Goal: Transaction & Acquisition: Complete application form

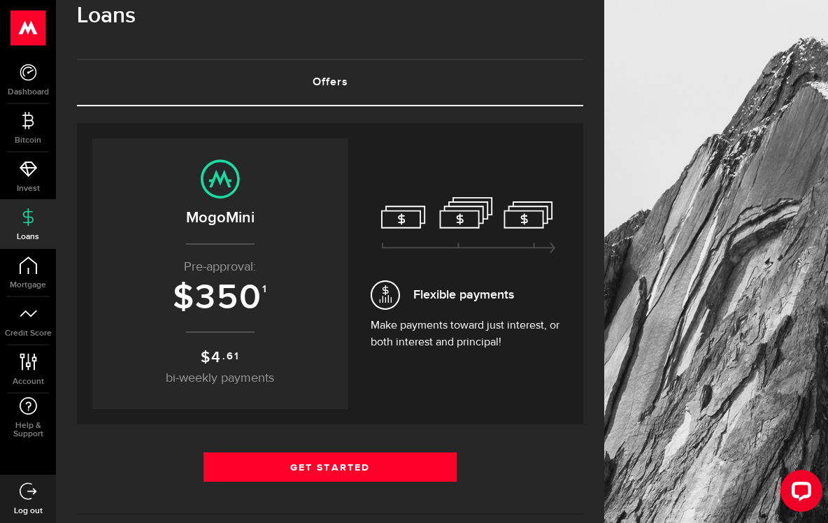
scroll to position [33, 0]
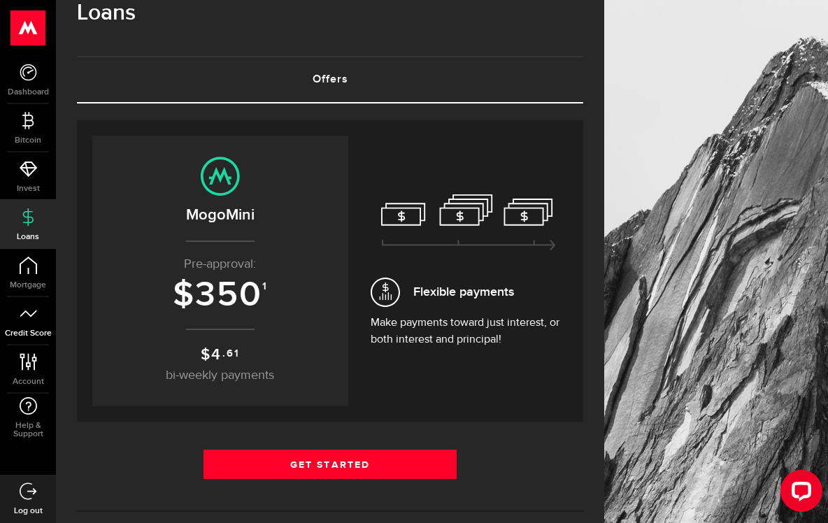
click at [41, 329] on span "Credit Score" at bounding box center [28, 333] width 56 height 8
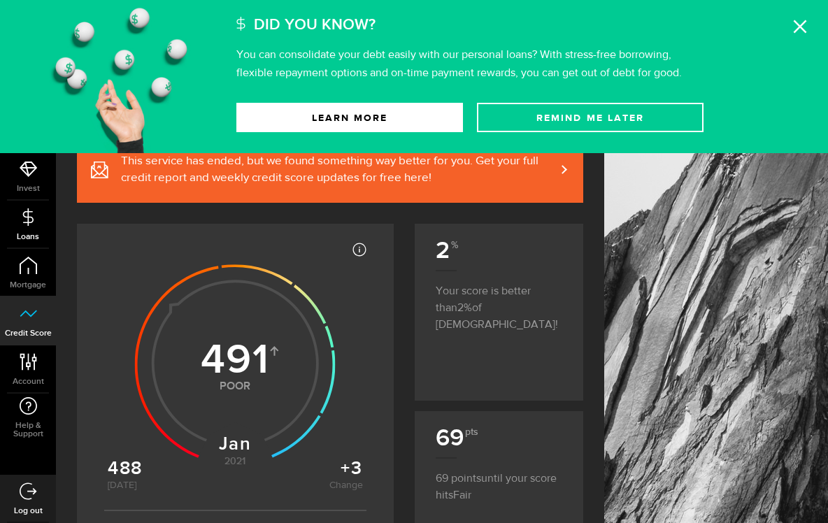
click at [35, 233] on span "Loans" at bounding box center [28, 237] width 56 height 8
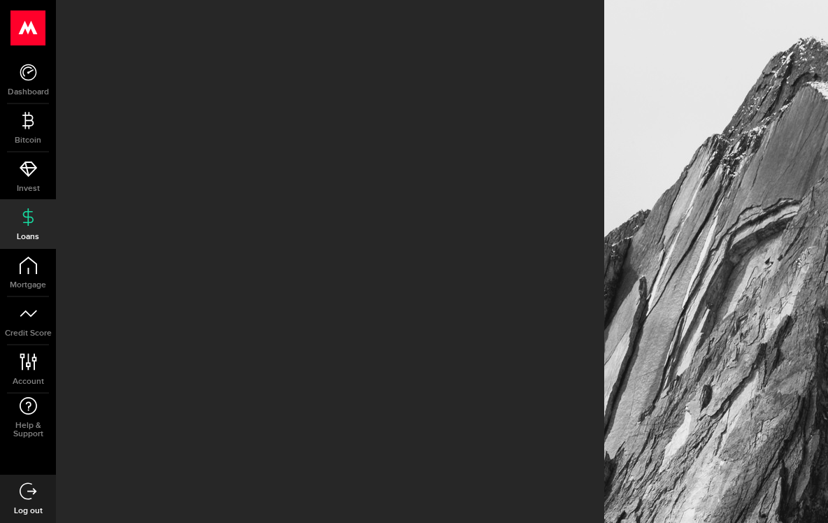
click at [35, 233] on span "Loans" at bounding box center [28, 237] width 56 height 8
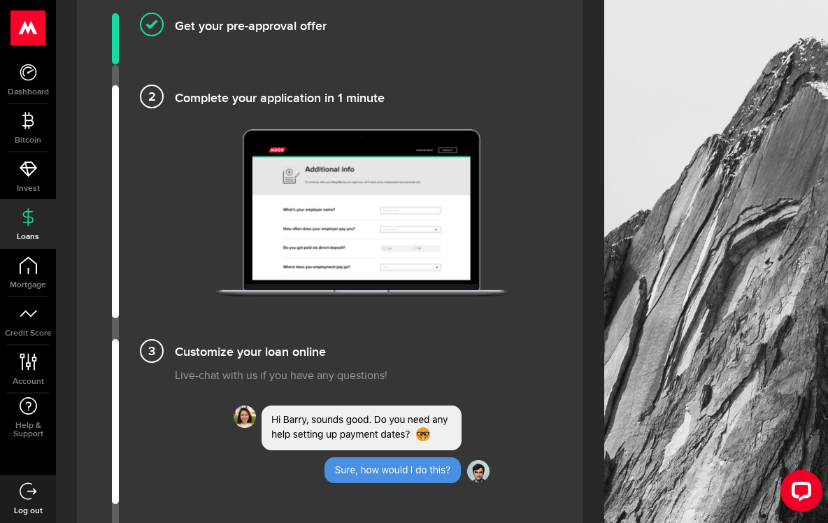
scroll to position [1142, 0]
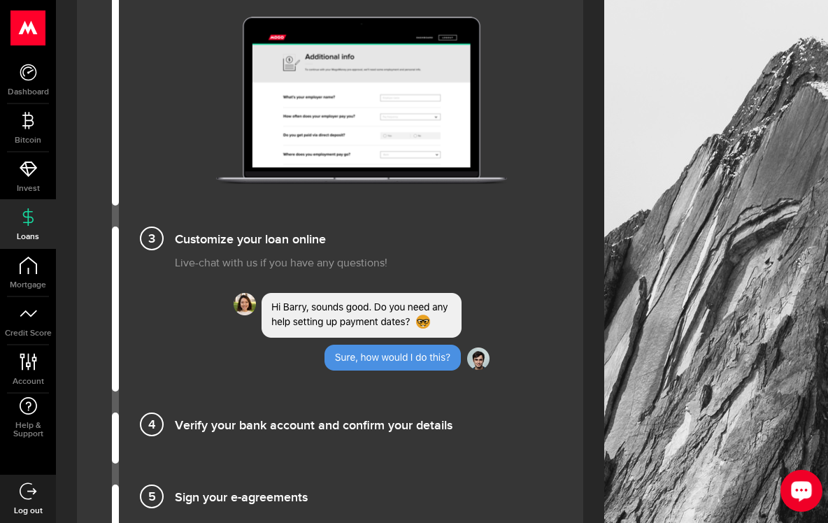
click at [811, 485] on div "Open LiveChat chat widget" at bounding box center [801, 490] width 24 height 24
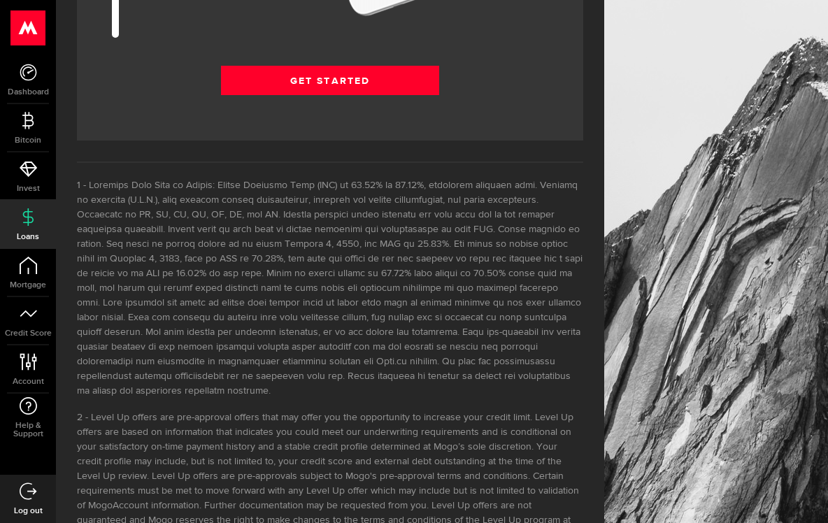
scroll to position [2021, 0]
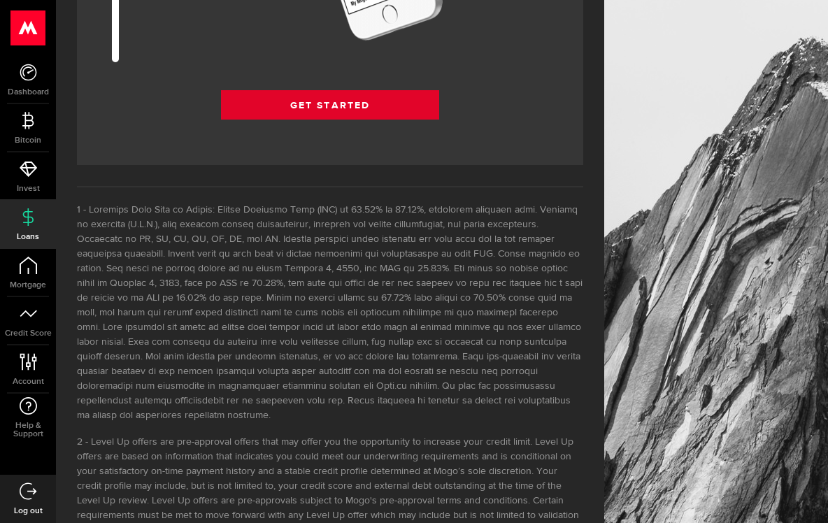
click at [389, 107] on link "Get Started" at bounding box center [330, 104] width 218 height 29
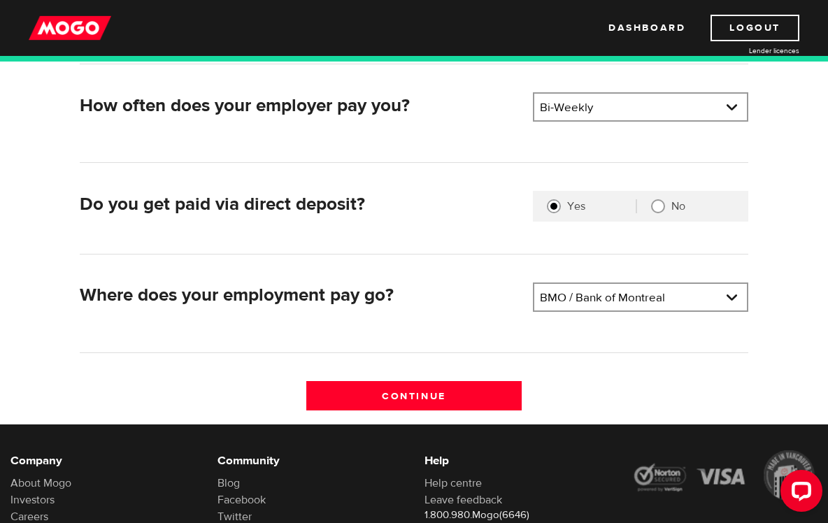
scroll to position [208, 0]
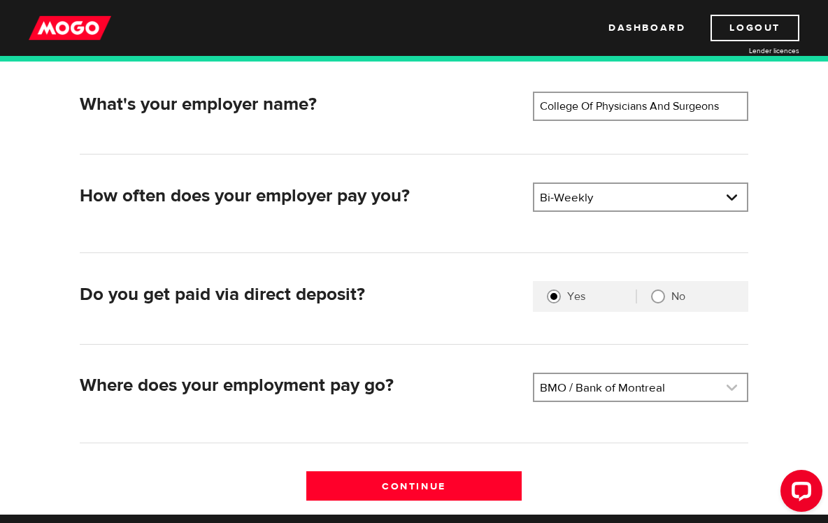
click at [733, 388] on link at bounding box center [640, 387] width 212 height 27
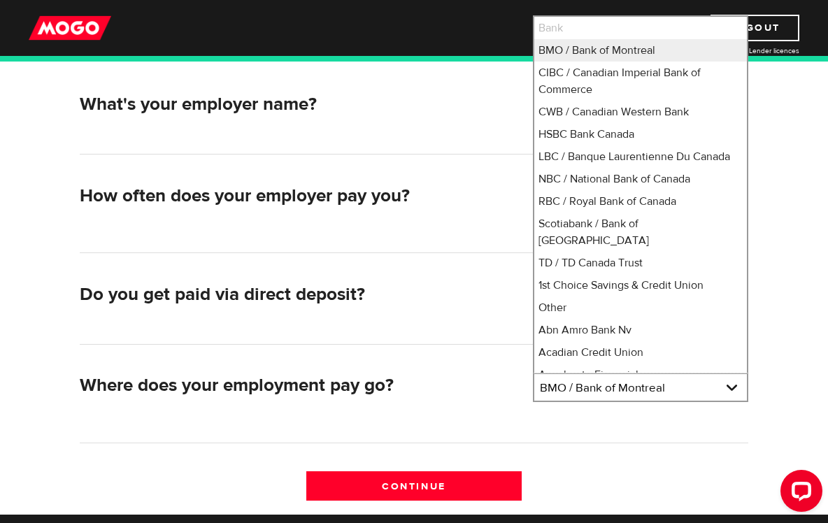
click at [447, 382] on h2 "Where does your employment pay go?" at bounding box center [301, 386] width 442 height 22
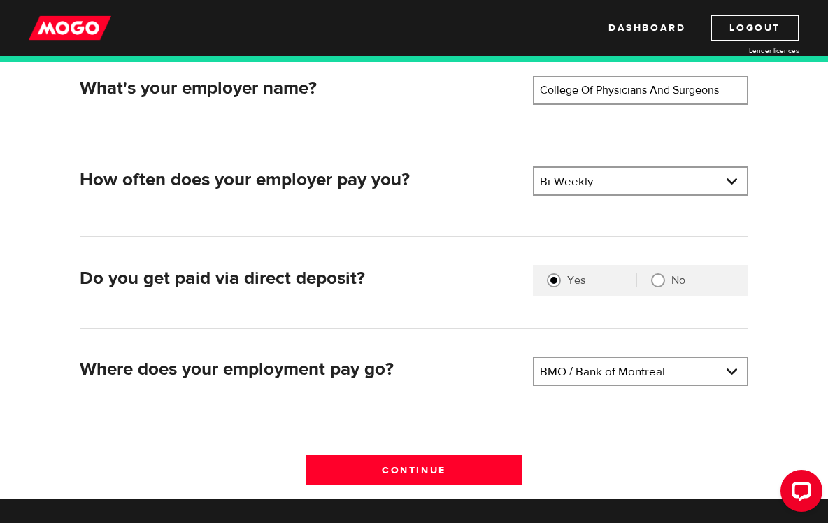
scroll to position [263, 0]
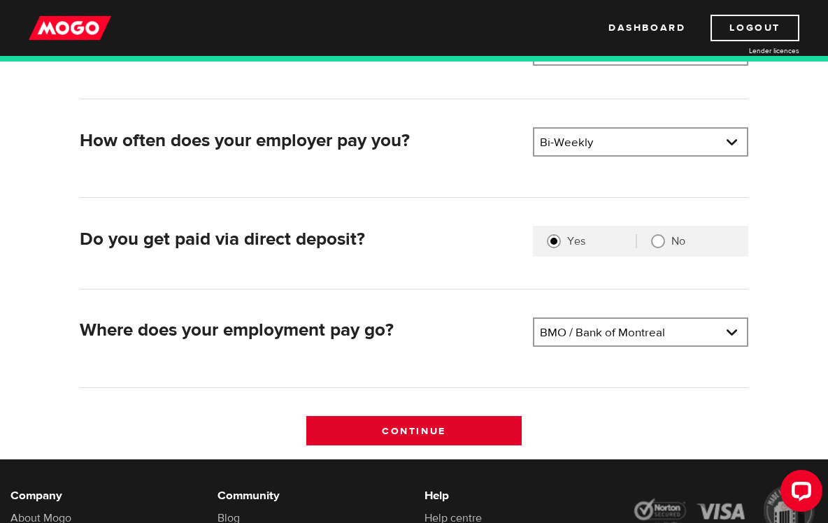
click at [458, 440] on input "Continue" at bounding box center [413, 430] width 215 height 29
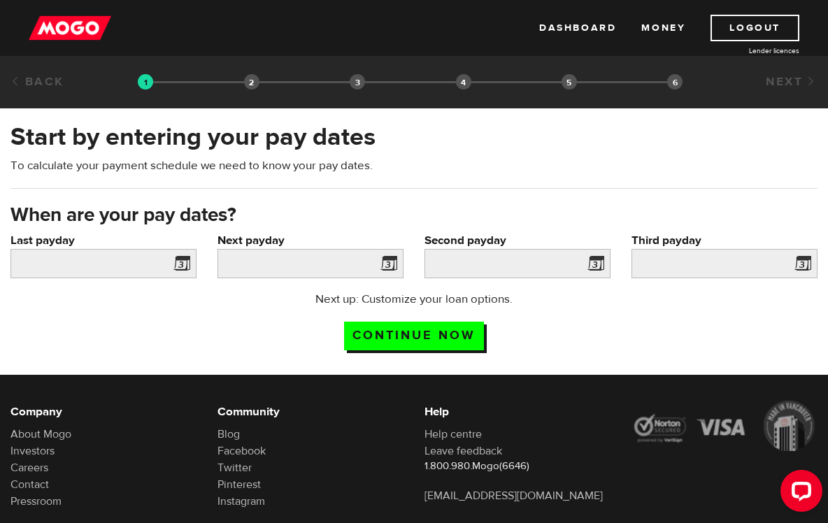
click at [180, 264] on span at bounding box center [178, 265] width 21 height 22
click at [180, 266] on span at bounding box center [178, 265] width 21 height 22
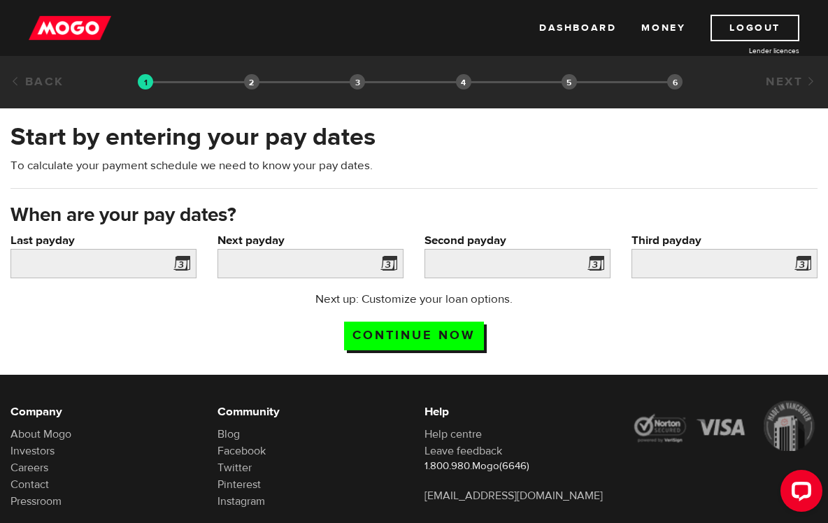
click at [182, 267] on span at bounding box center [178, 265] width 21 height 22
click at [130, 269] on input "Last payday" at bounding box center [103, 263] width 186 height 29
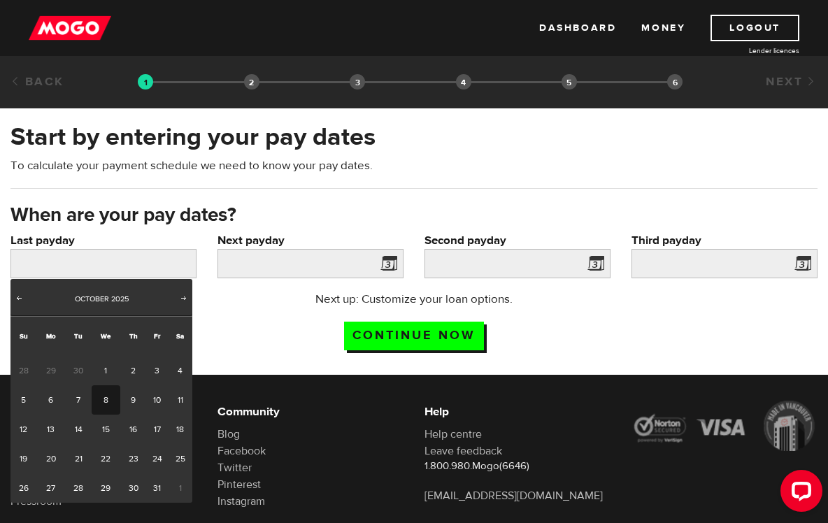
click at [103, 399] on link "8" at bounding box center [106, 399] width 29 height 29
type input "2025/10/08"
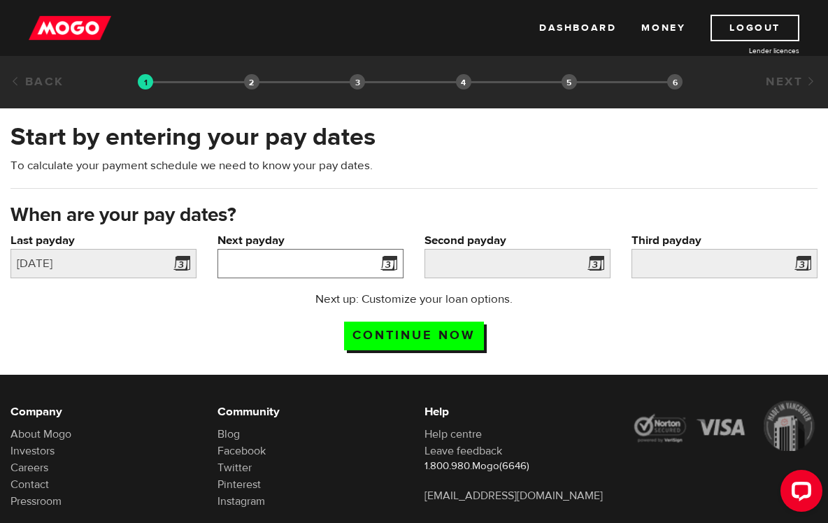
click at [326, 266] on input "Next payday" at bounding box center [310, 263] width 186 height 29
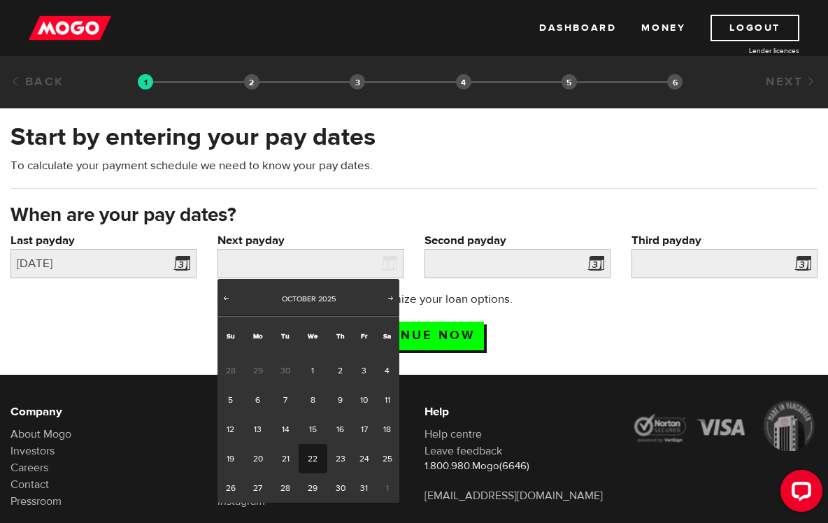
click at [313, 459] on link "22" at bounding box center [312, 458] width 29 height 29
type input "2025/10/22"
type input "2025/11/5"
type input "2025/11/19"
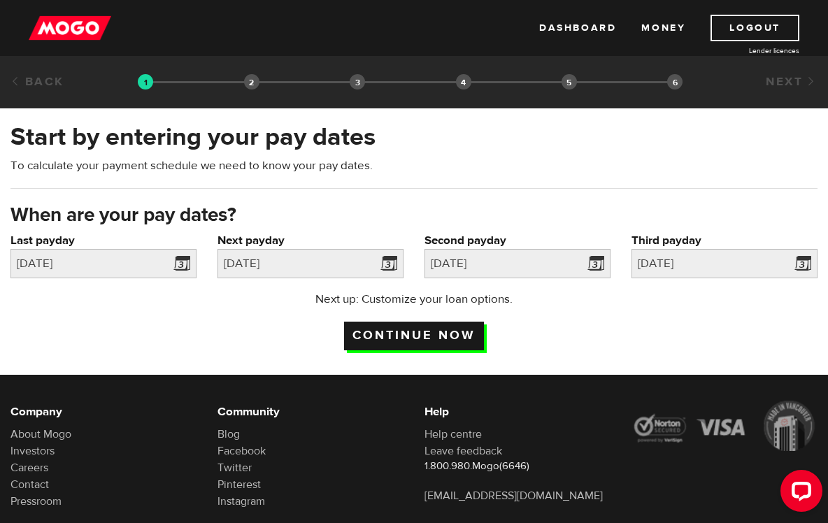
click at [422, 332] on input "Continue now" at bounding box center [414, 336] width 140 height 29
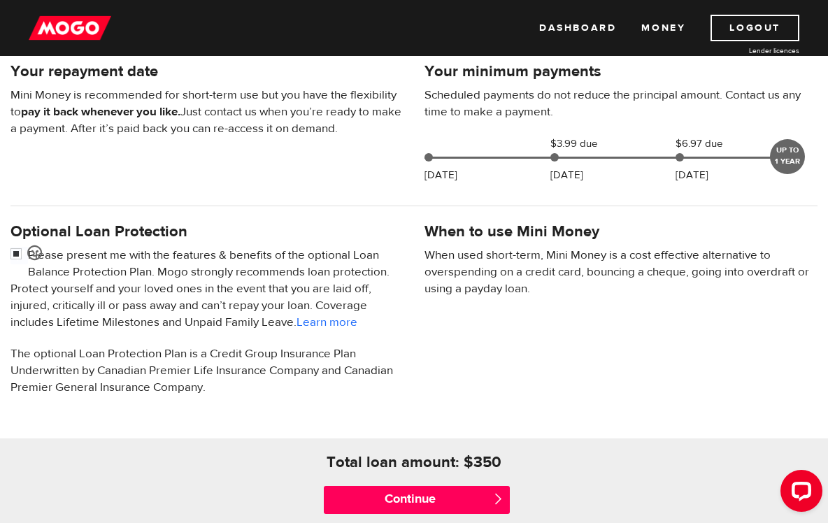
scroll to position [396, 0]
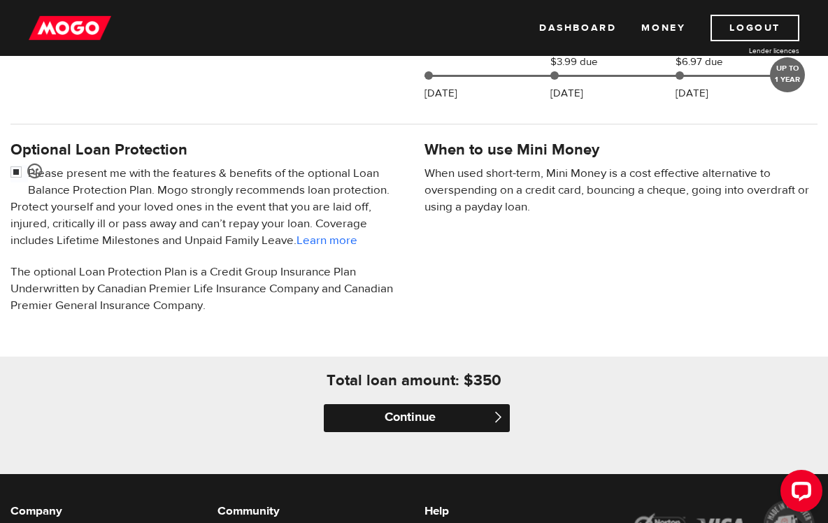
click at [413, 417] on input "Continue" at bounding box center [417, 418] width 186 height 28
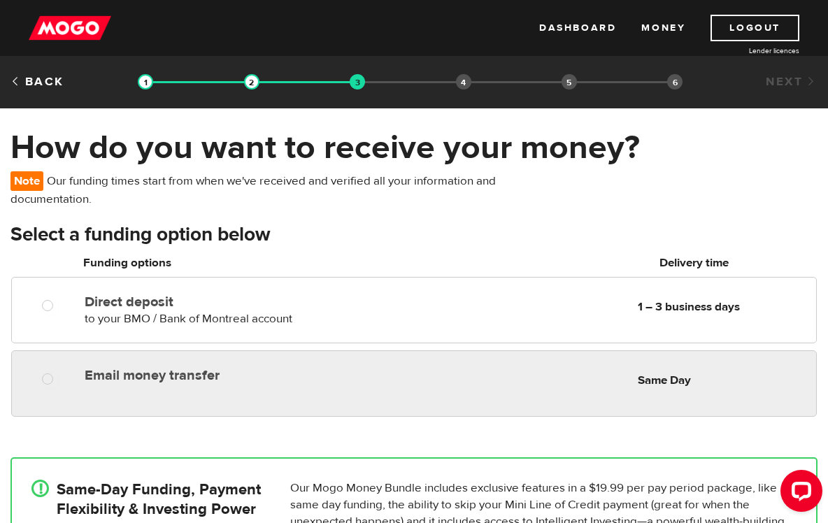
scroll to position [58, 0]
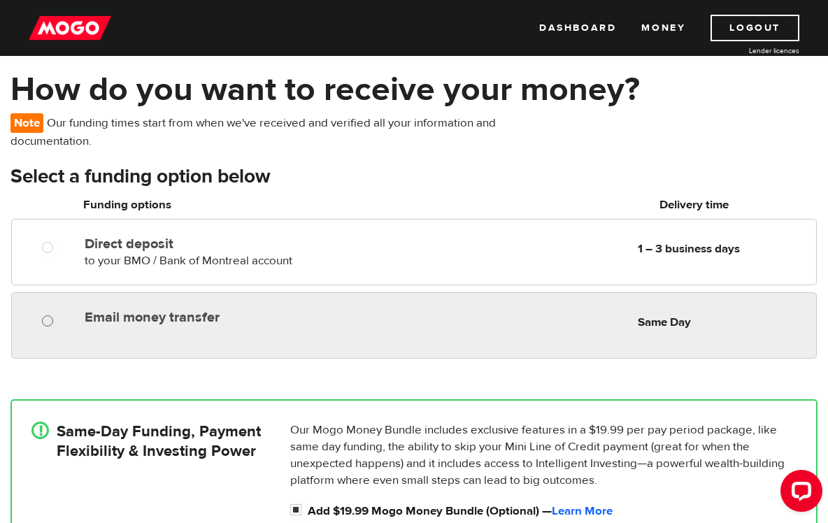
radio input "true"
click at [50, 321] on input "Email money transfer" at bounding box center [50, 322] width 17 height 17
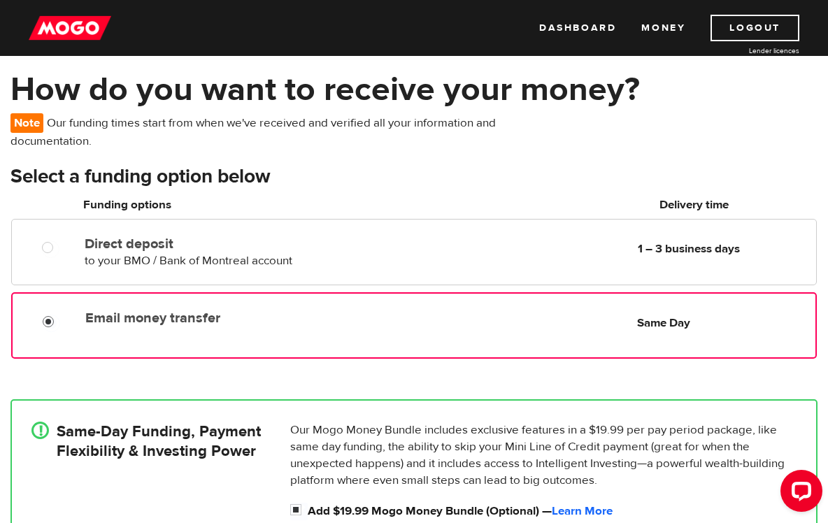
click at [50, 321] on input "Email money transfer" at bounding box center [51, 323] width 17 height 17
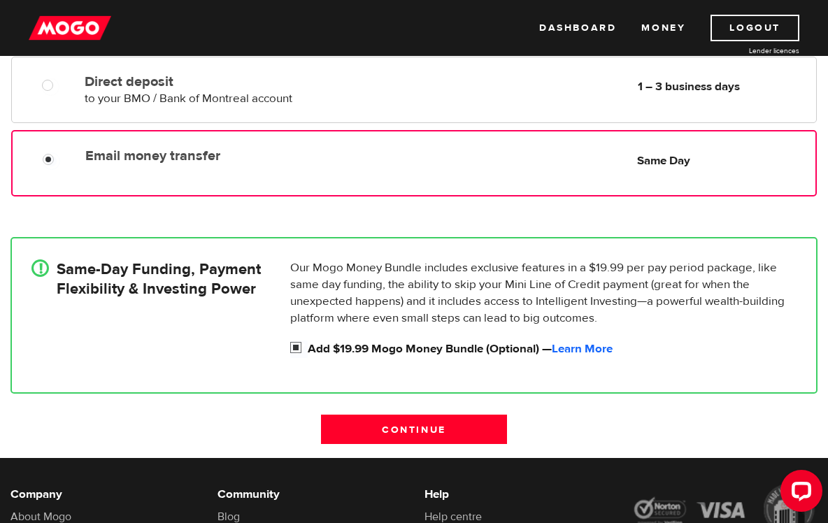
scroll to position [122, 0]
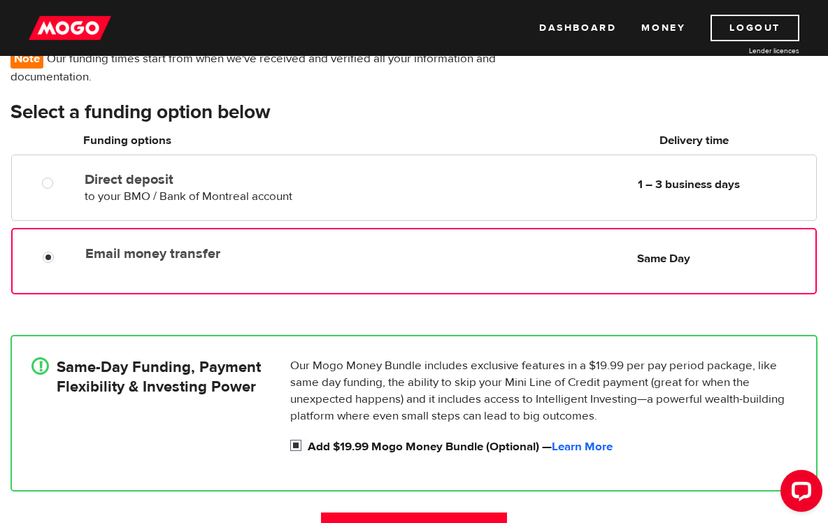
click at [296, 445] on input "Add $19.99 Mogo Money Bundle (Optional) — Learn More" at bounding box center [298, 446] width 17 height 17
checkbox input "false"
radio input "false"
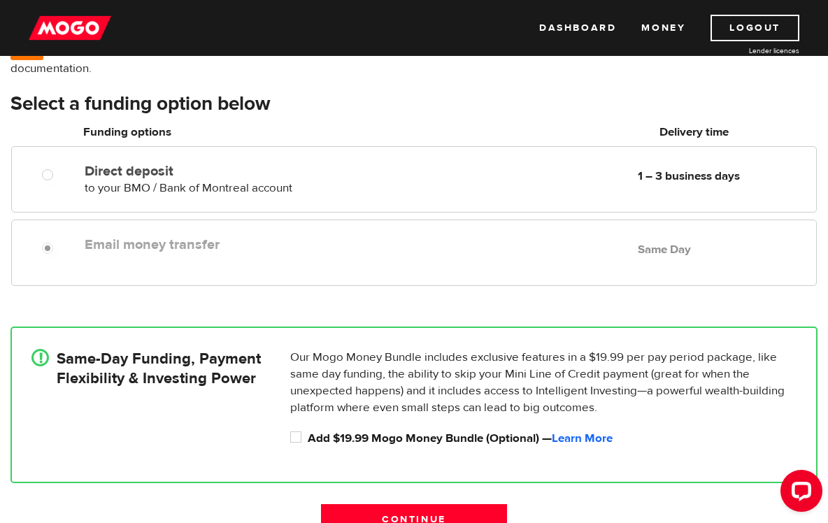
scroll to position [216, 0]
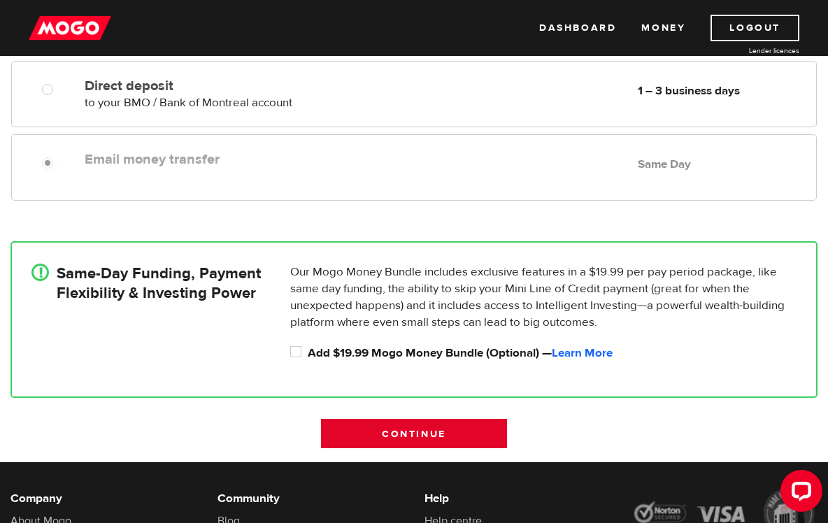
click at [414, 420] on input "Continue" at bounding box center [414, 433] width 186 height 29
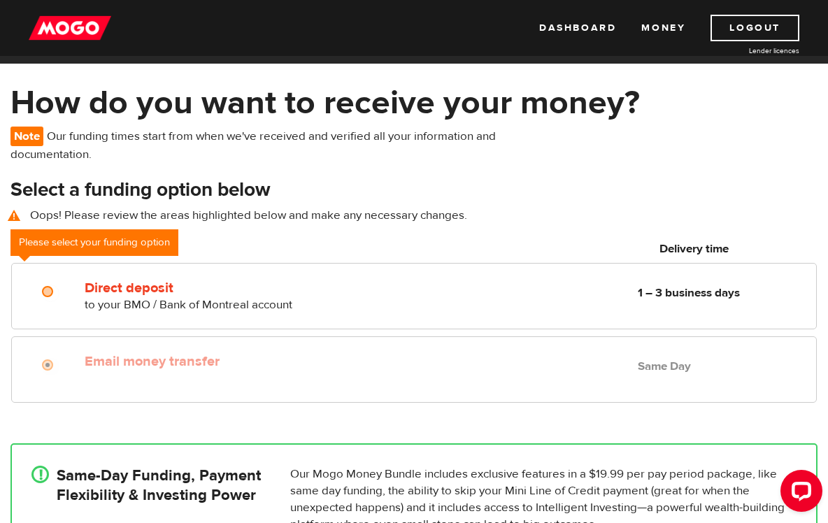
scroll to position [201, 0]
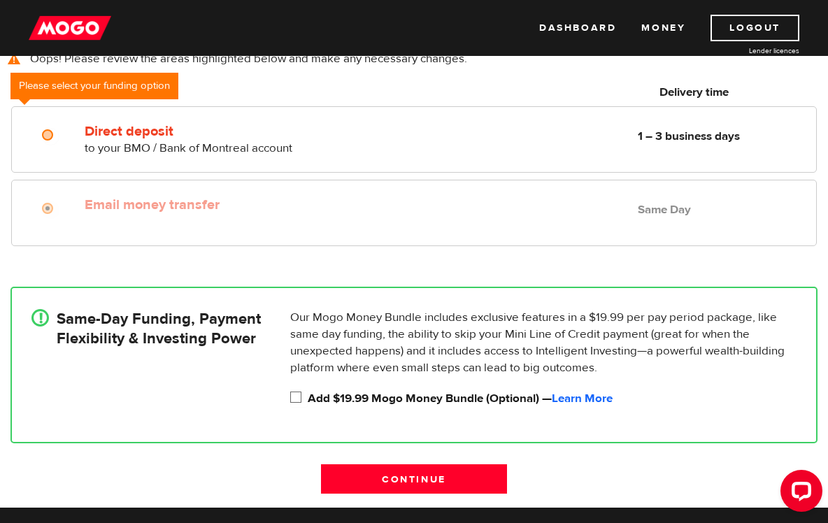
click at [302, 402] on input "Add $19.99 Mogo Money Bundle (Optional) — Learn More" at bounding box center [298, 398] width 17 height 17
checkbox input "true"
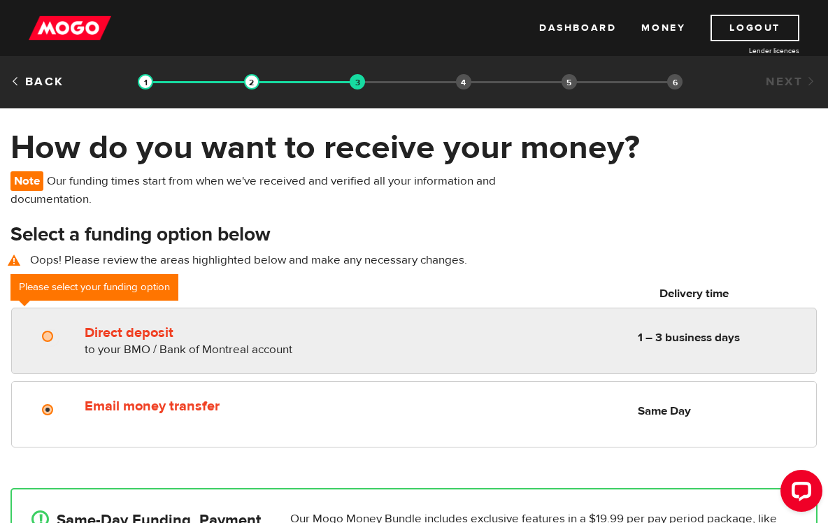
scroll to position [250, 0]
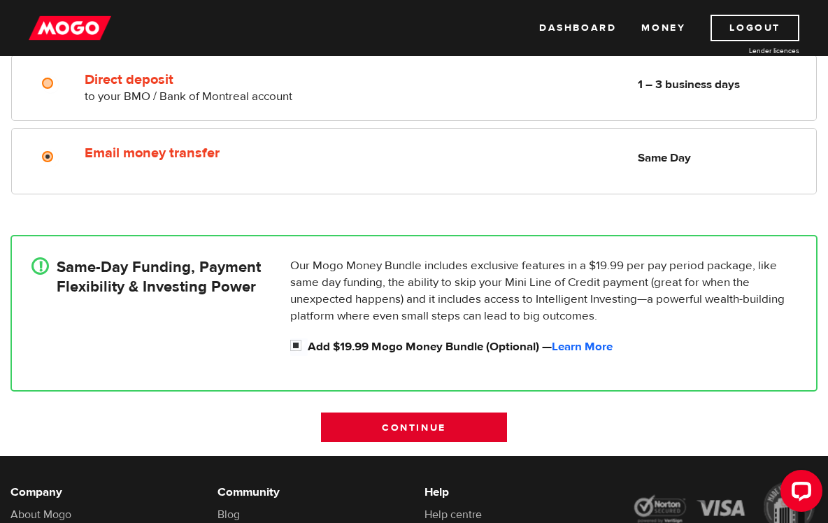
click at [471, 430] on input "Continue" at bounding box center [414, 426] width 186 height 29
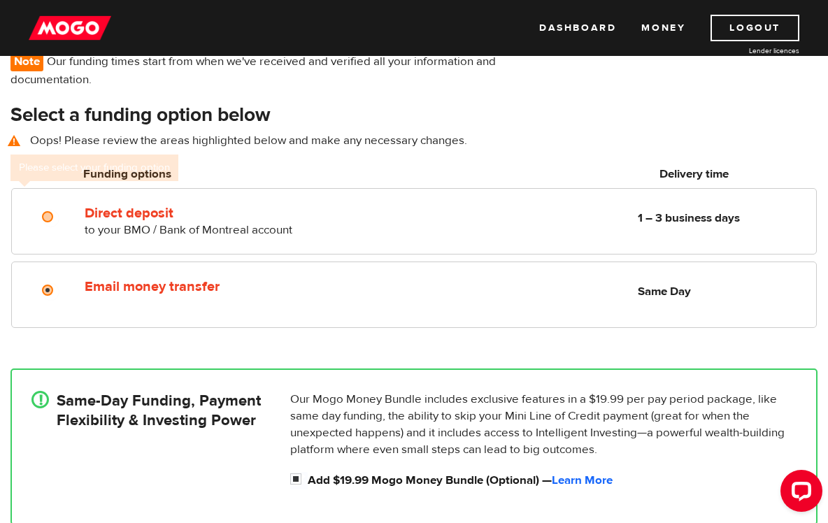
scroll to position [119, 0]
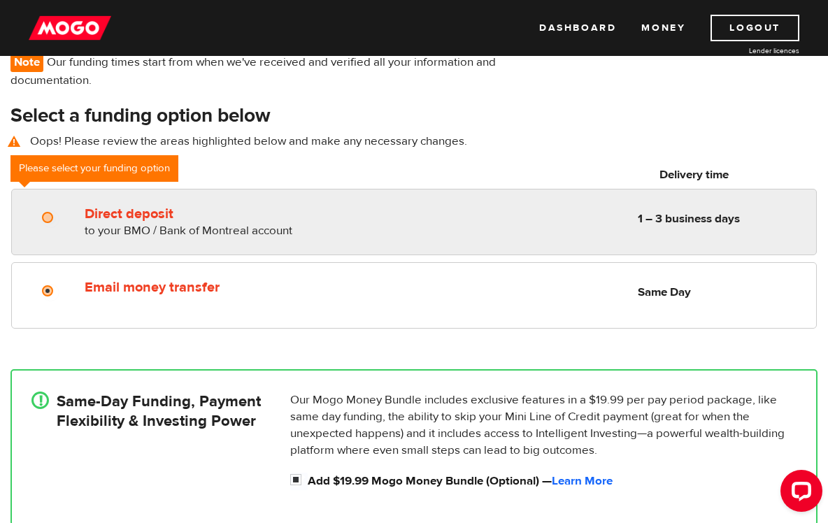
radio input "true"
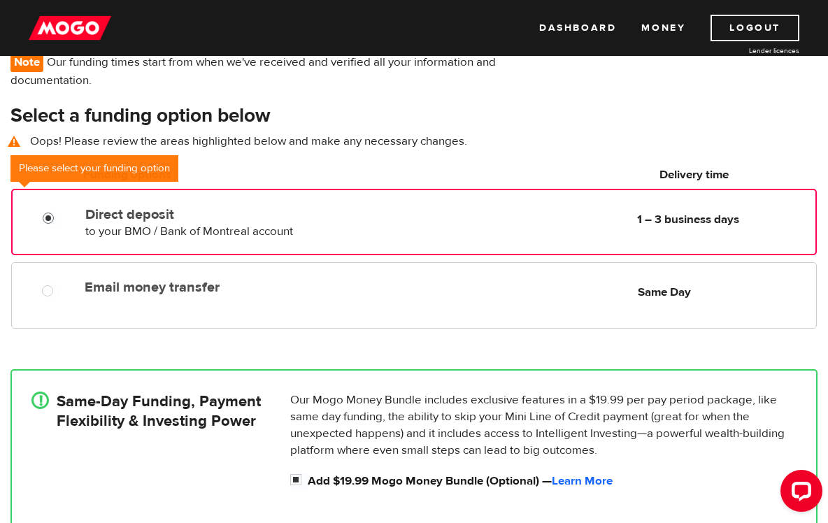
click at [49, 219] on input "Direct deposit" at bounding box center [51, 219] width 17 height 17
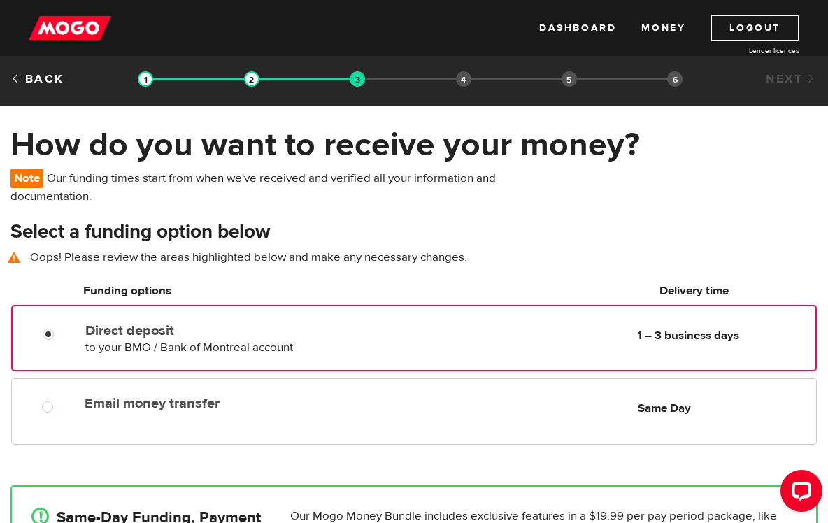
scroll to position [0, 0]
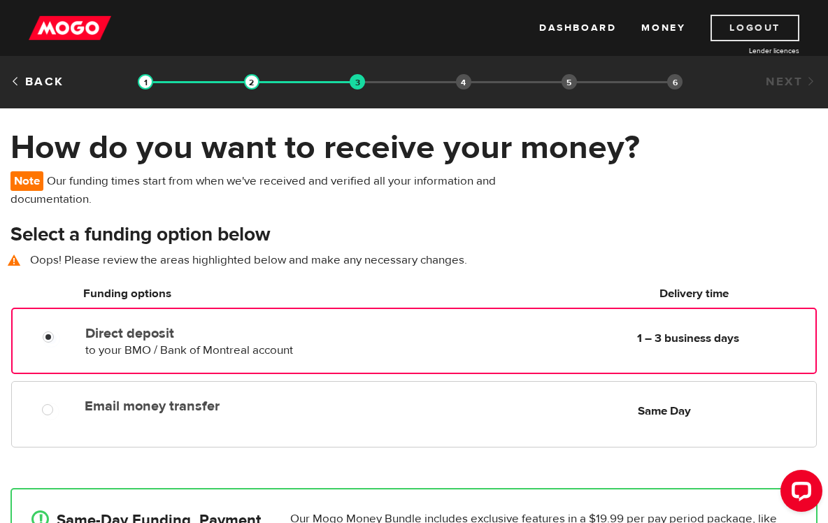
click at [767, 30] on link "Logout" at bounding box center [754, 28] width 89 height 27
